Goal: Communication & Community: Answer question/provide support

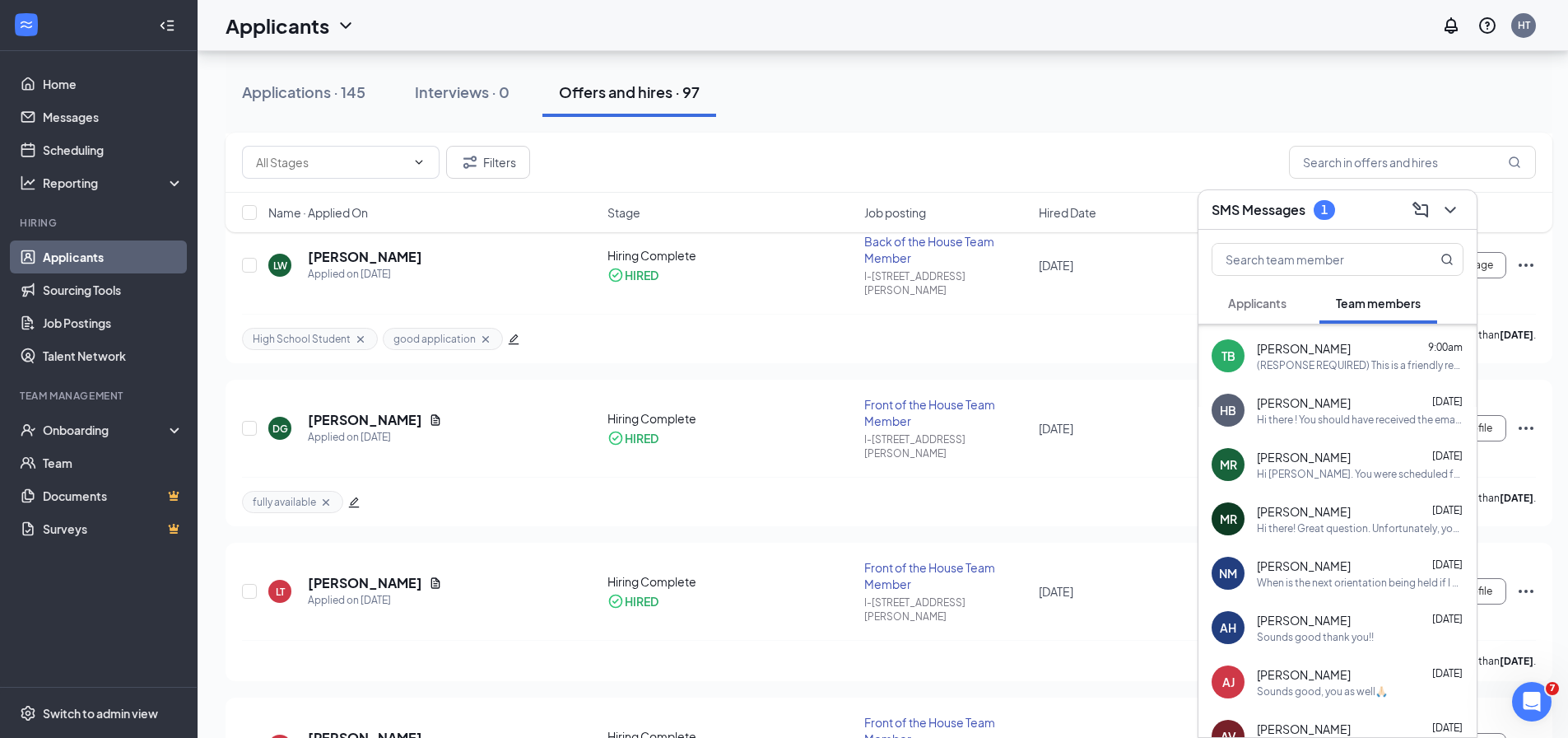
scroll to position [165, 0]
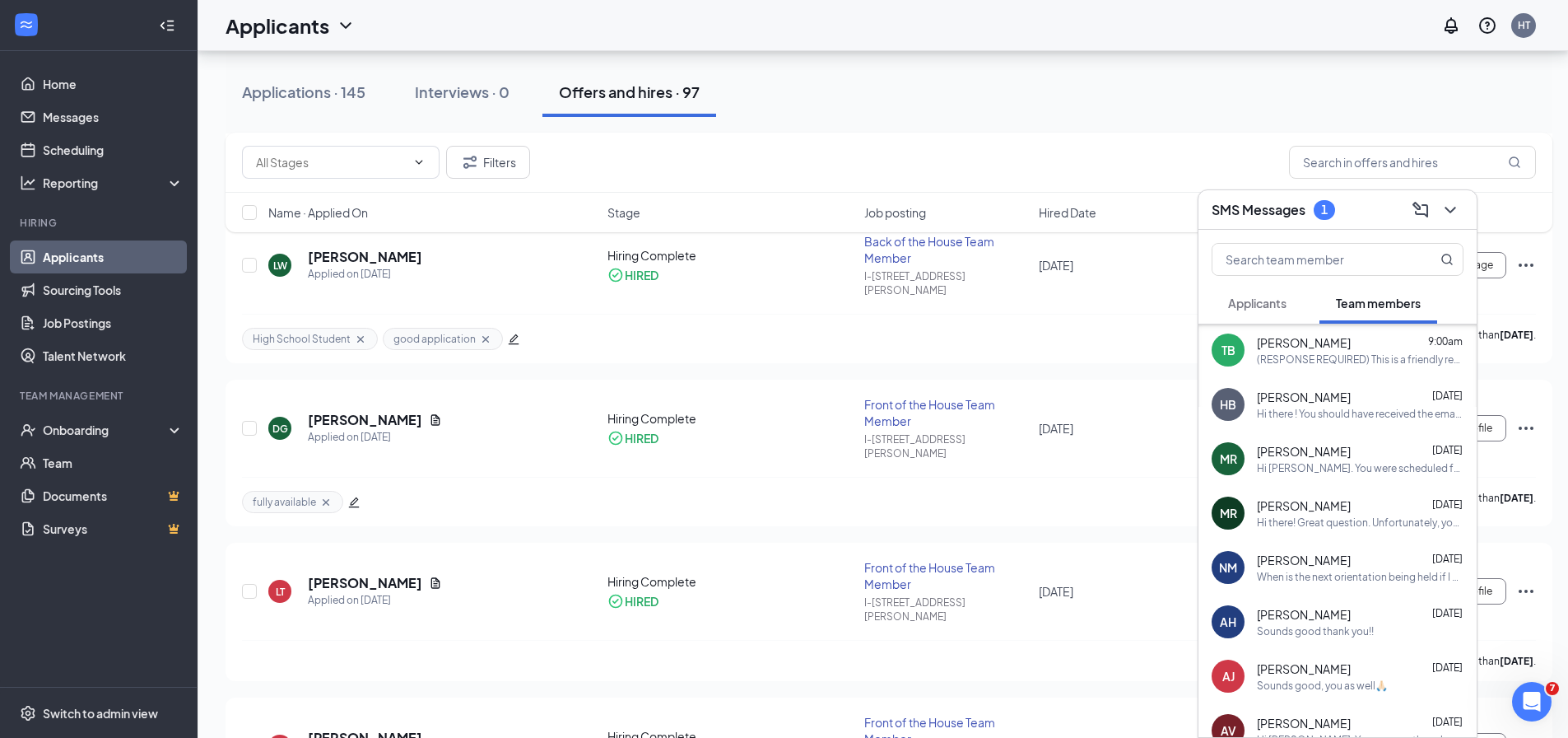
click at [1316, 509] on span "[PERSON_NAME]" at bounding box center [1303, 505] width 94 height 16
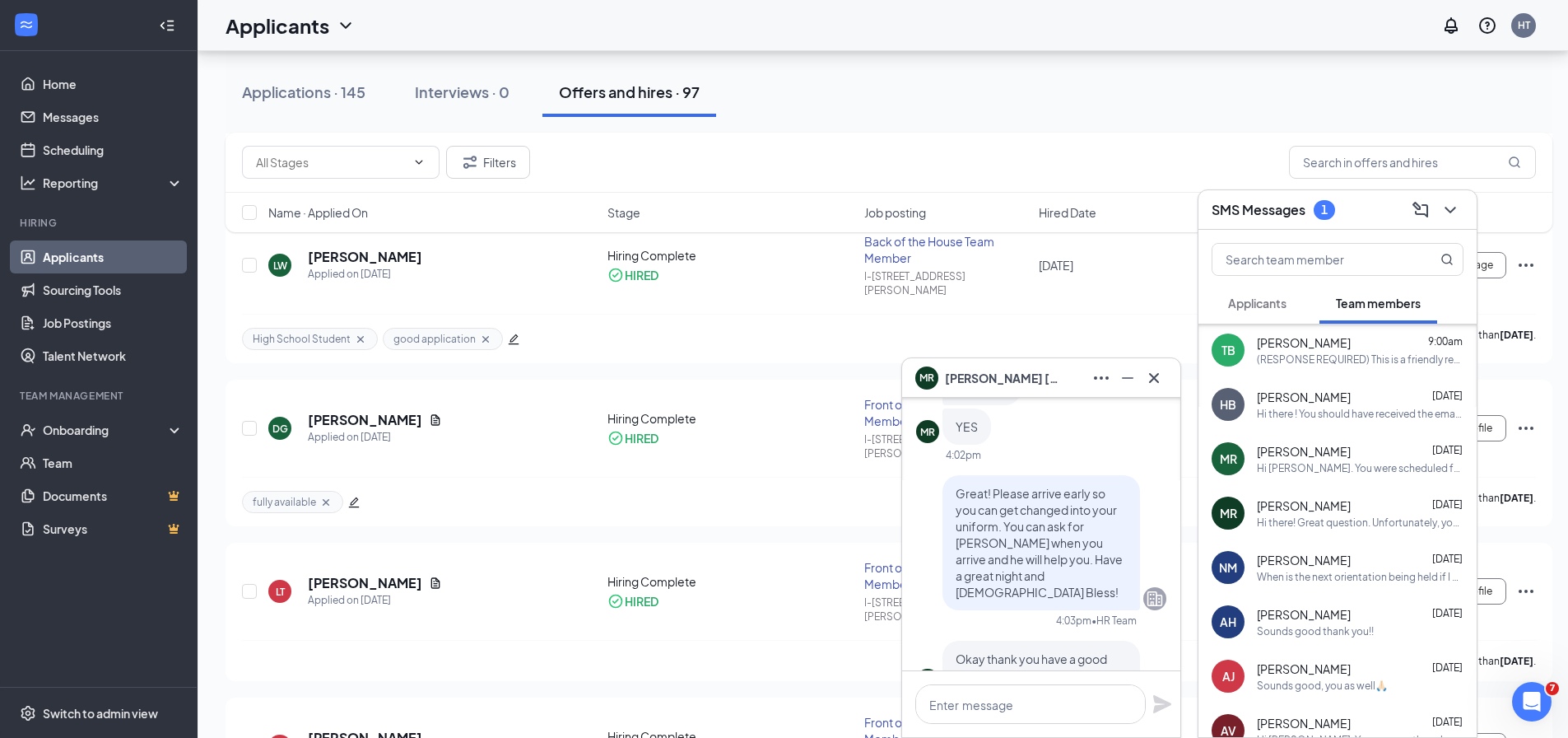
scroll to position [-494, 0]
drag, startPoint x: 1018, startPoint y: 614, endPoint x: 938, endPoint y: 525, distance: 119.7
click at [942, 525] on div "Great! Please arrive early so you can get changed into your uniform. You can as…" at bounding box center [1041, 544] width 198 height 135
copy span "Great! Please arrive early so you can get changed into your uniform. You can as…"
click at [1062, 571] on span "Great! Please arrive early so you can get changed into your uniform. You can as…" at bounding box center [1038, 544] width 167 height 114
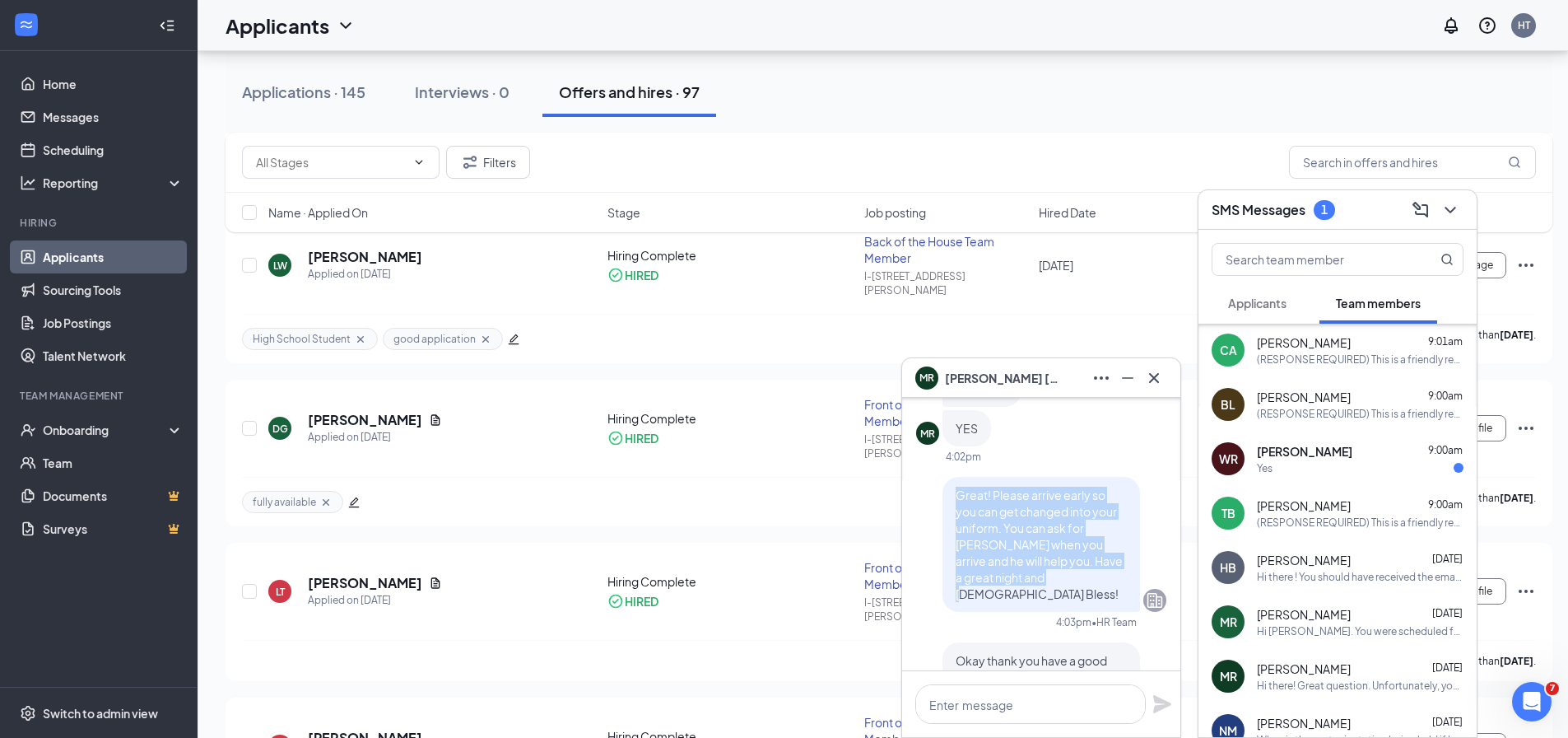
scroll to position [0, 0]
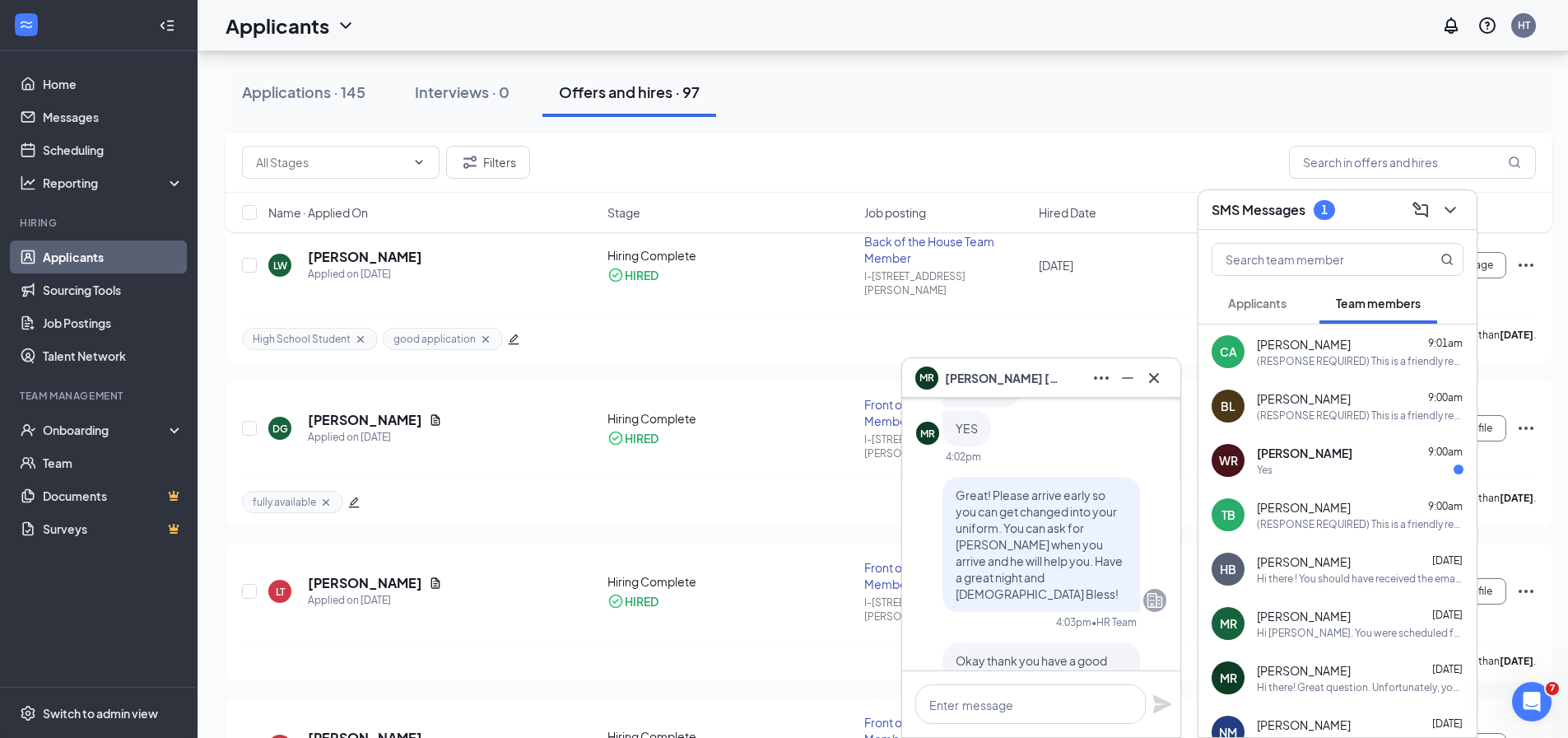
click at [1330, 459] on span "[PERSON_NAME]" at bounding box center [1304, 453] width 96 height 16
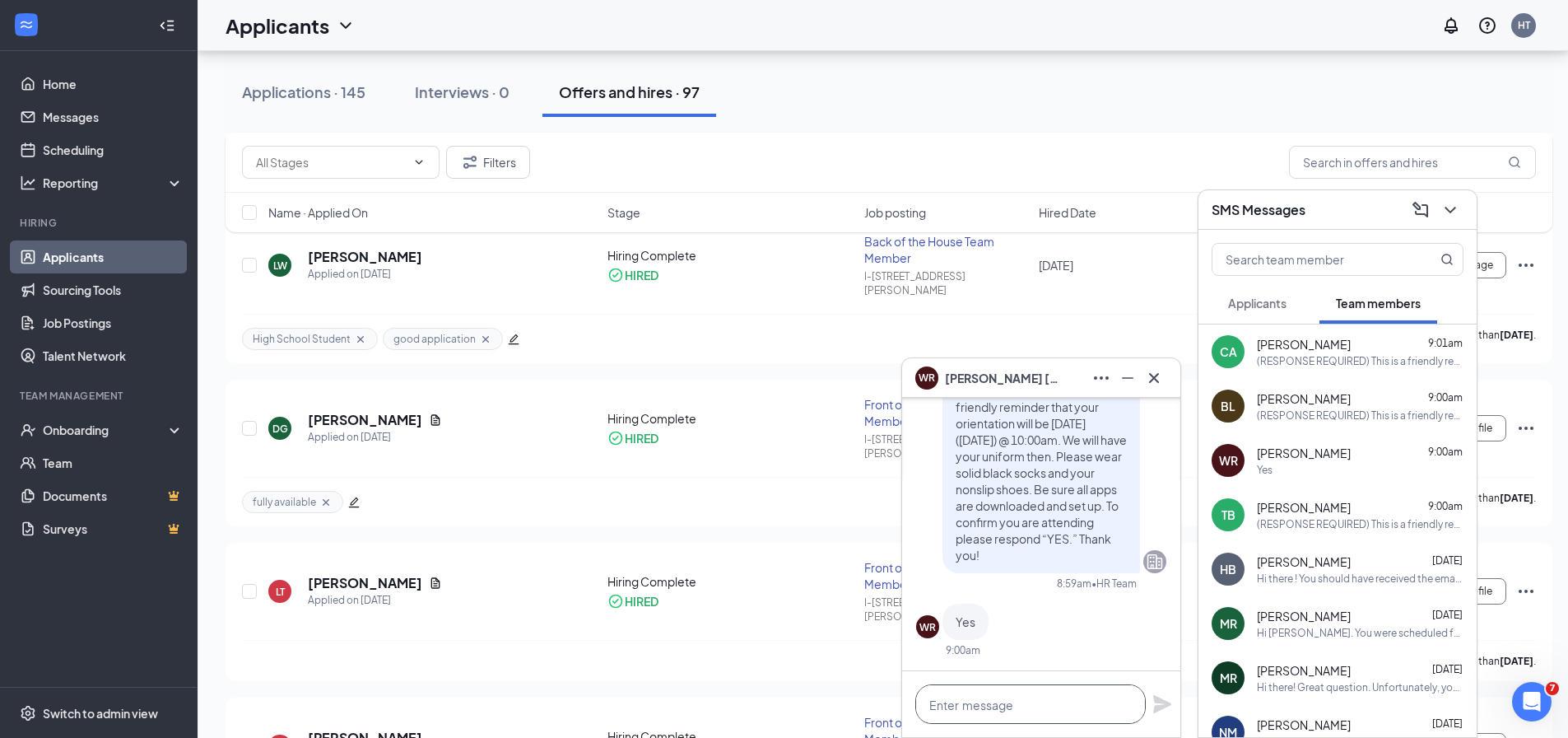
click at [990, 710] on textarea at bounding box center [1030, 704] width 231 height 40
paste textarea "Great! Please arrive early so you can get changed into your uniform. You can as…"
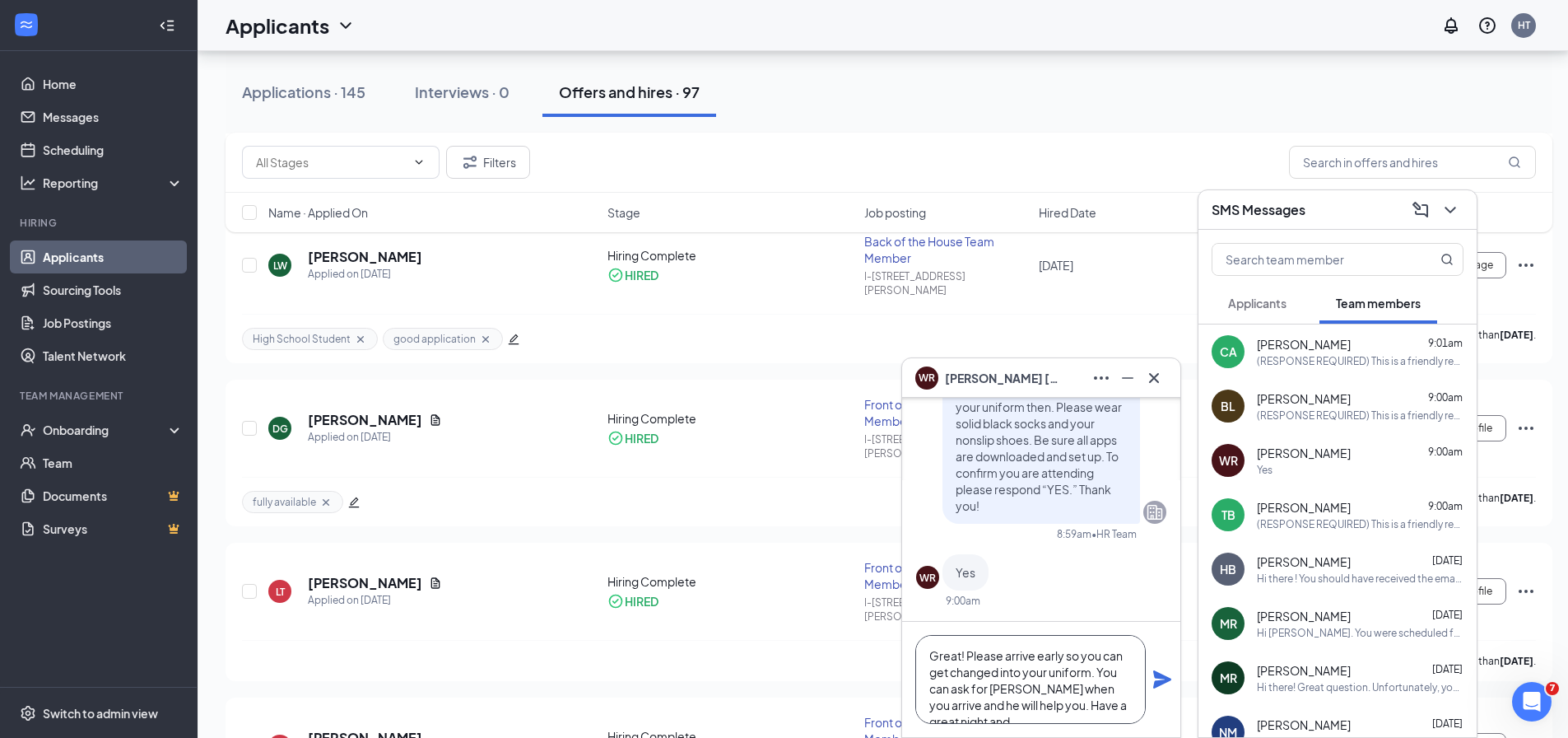
scroll to position [18, 0]
click at [1116, 684] on textarea "Great! Please arrive early so you can get changed into your uniform. You can as…" at bounding box center [1030, 679] width 231 height 89
type textarea "Great! Please arrive early so you can get changed into your uniform. You can as…"
click at [1161, 680] on icon "Plane" at bounding box center [1162, 679] width 18 height 18
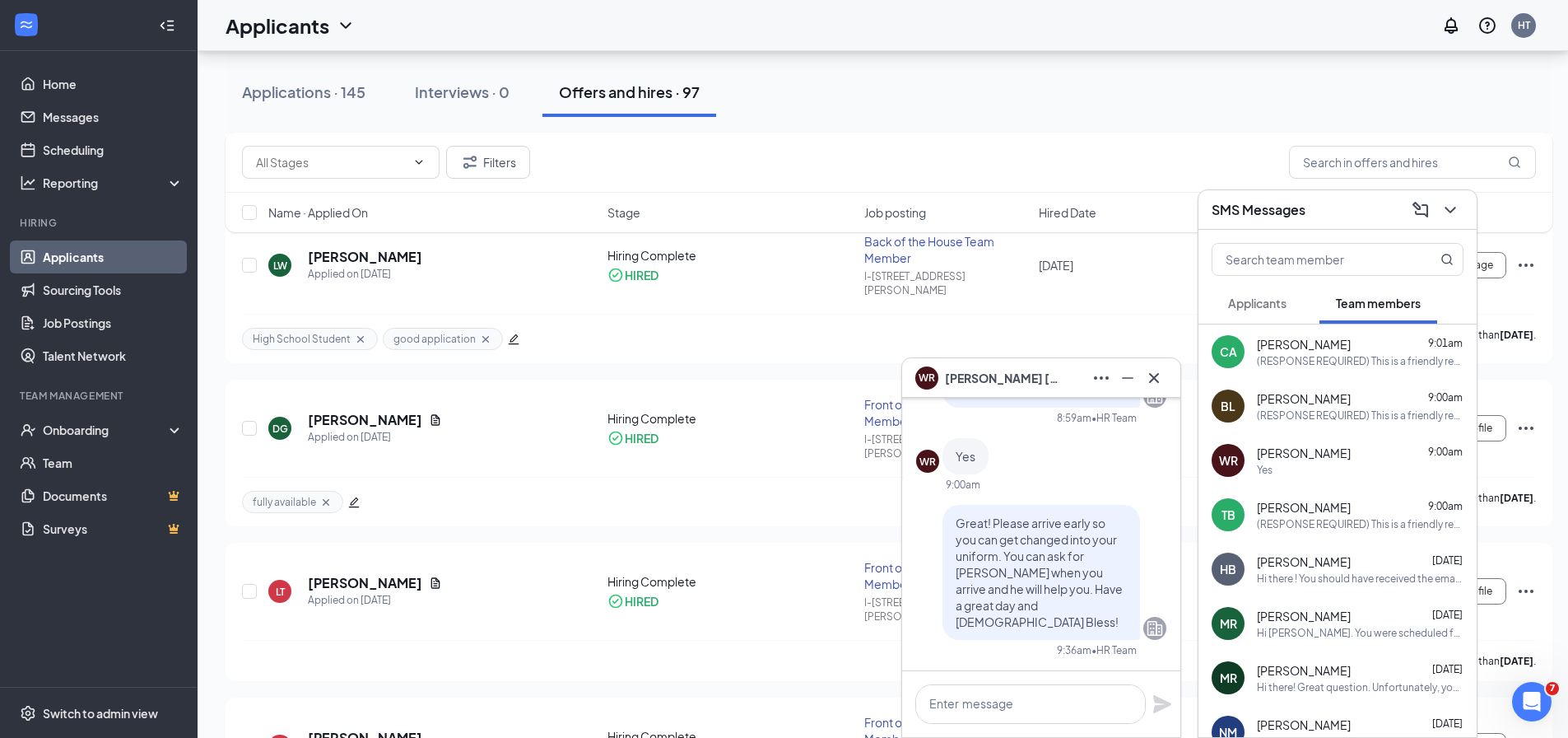
scroll to position [0, 0]
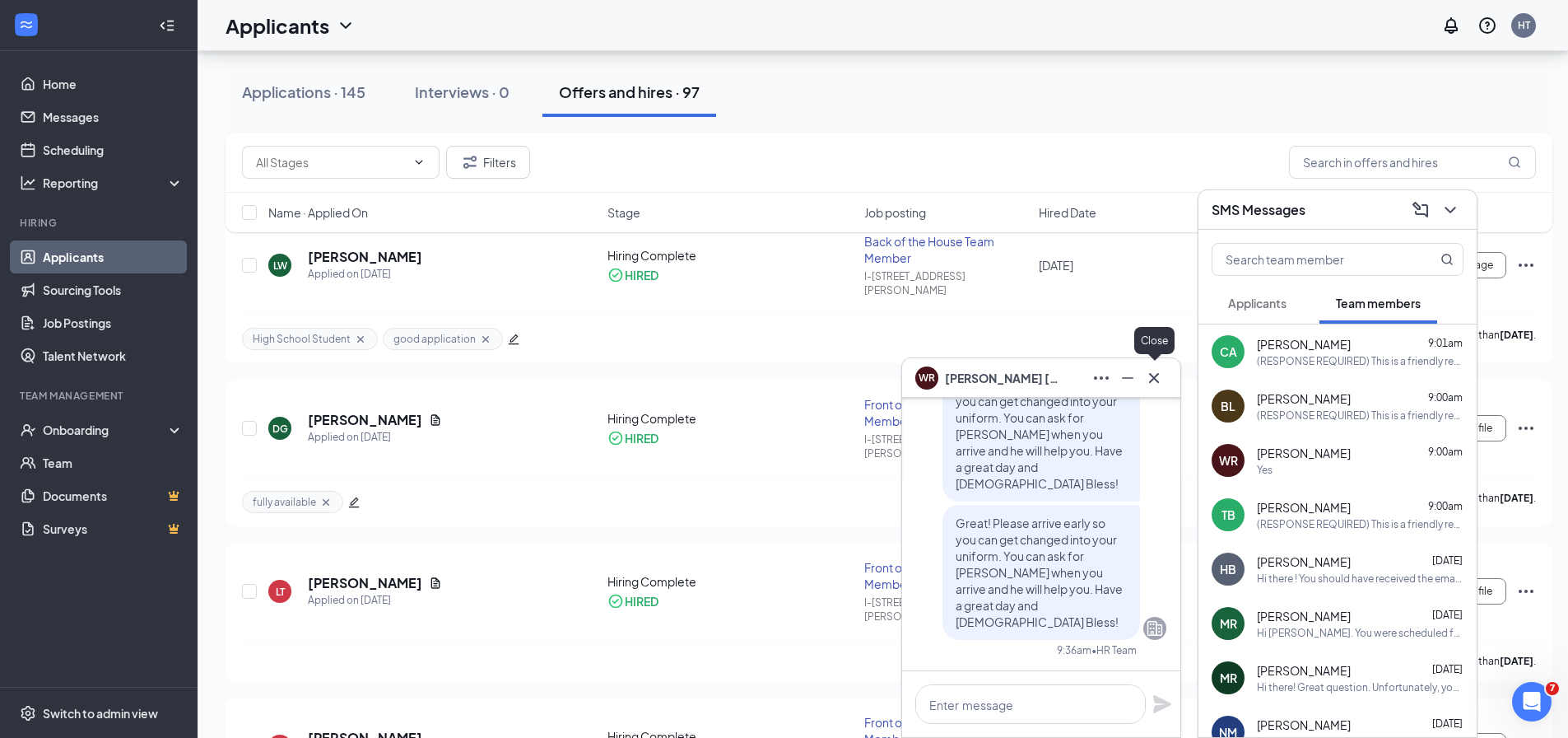
click at [1153, 377] on icon "Cross" at bounding box center [1153, 377] width 10 height 10
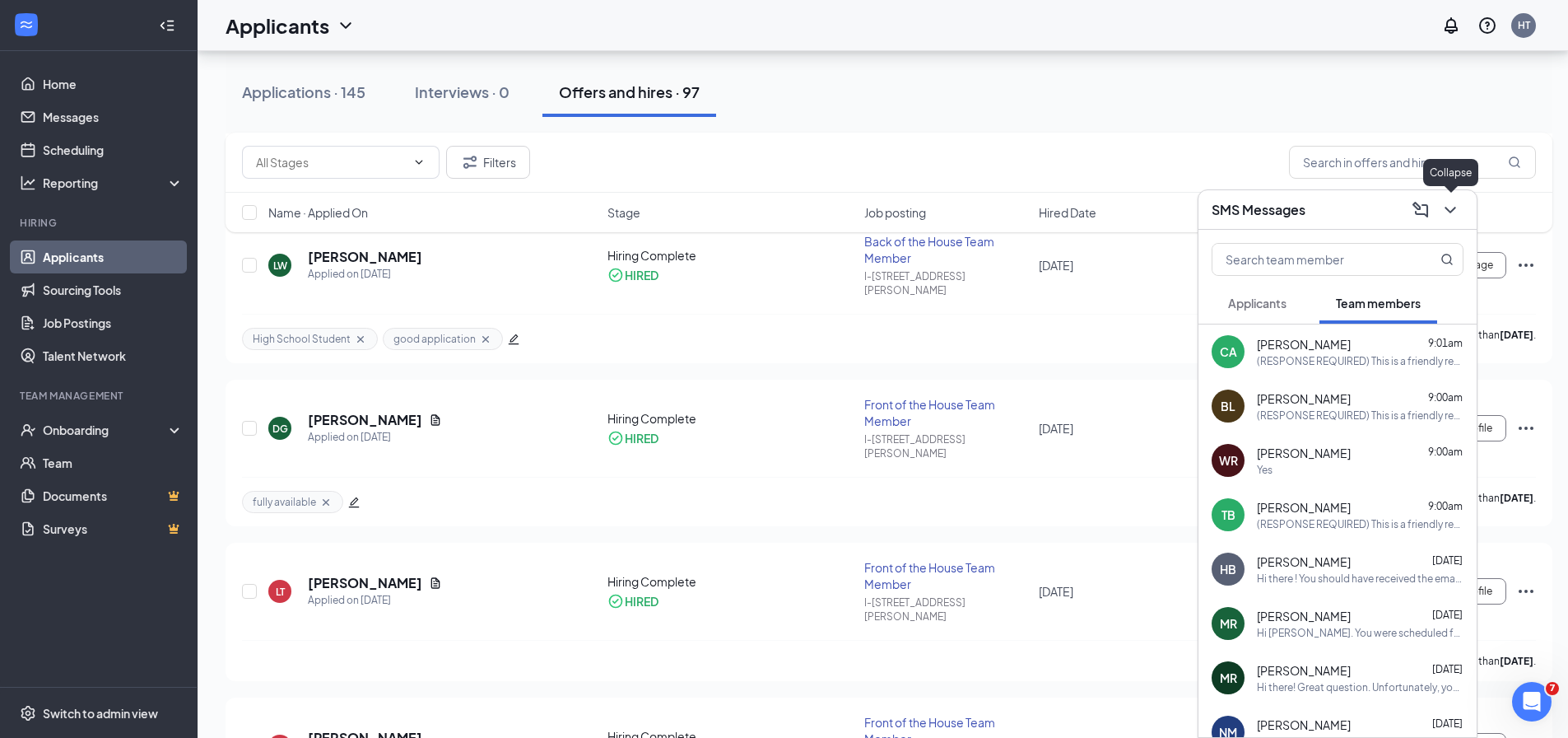
click at [1450, 214] on icon "ChevronDown" at bounding box center [1450, 210] width 20 height 20
